Goal: Task Accomplishment & Management: Manage account settings

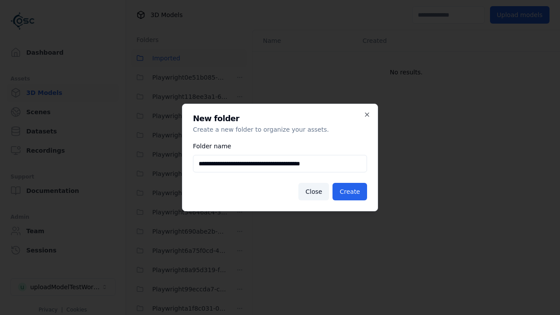
scroll to position [231, 0]
type input "**********"
click at [351, 192] on button "Create" at bounding box center [349, 191] width 35 height 17
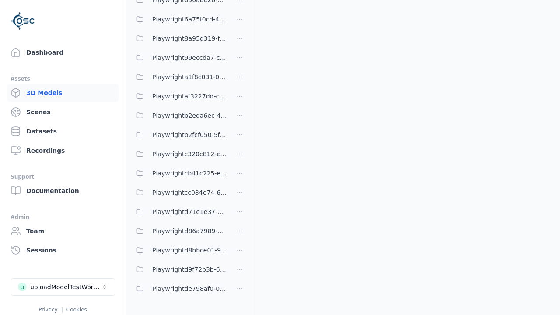
click at [179, 289] on span "Playwrightde798af0-0a13-4792-ac1d-0e6eb1e31492" at bounding box center [189, 288] width 75 height 10
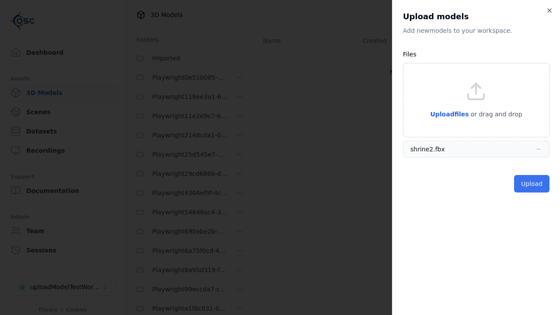
click at [532, 184] on button "Upload" at bounding box center [531, 183] width 35 height 17
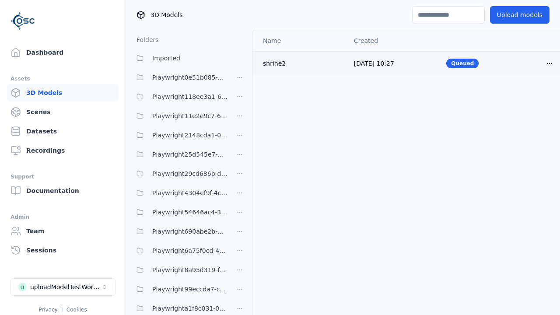
click at [549, 63] on html "Support Dashboard Assets 3D Models Scenes Datasets Recordings Support Documenta…" at bounding box center [280, 157] width 560 height 315
click at [530, 97] on div "Delete" at bounding box center [530, 97] width 52 height 14
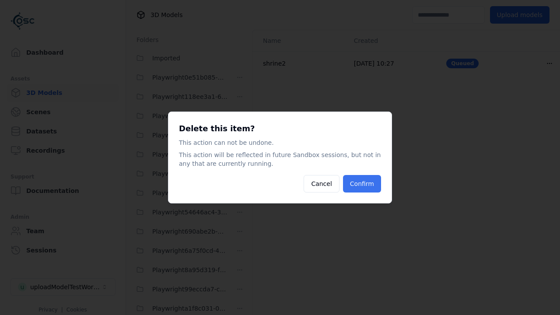
click at [363, 184] on button "Confirm" at bounding box center [362, 183] width 38 height 17
click at [240, 254] on html "Support Dashboard Assets 3D Models Scenes Datasets Recordings Support Documenta…" at bounding box center [280, 157] width 560 height 315
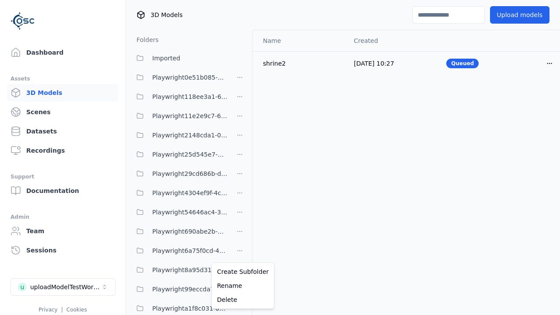
scroll to position [266, 0]
